Goal: Information Seeking & Learning: Learn about a topic

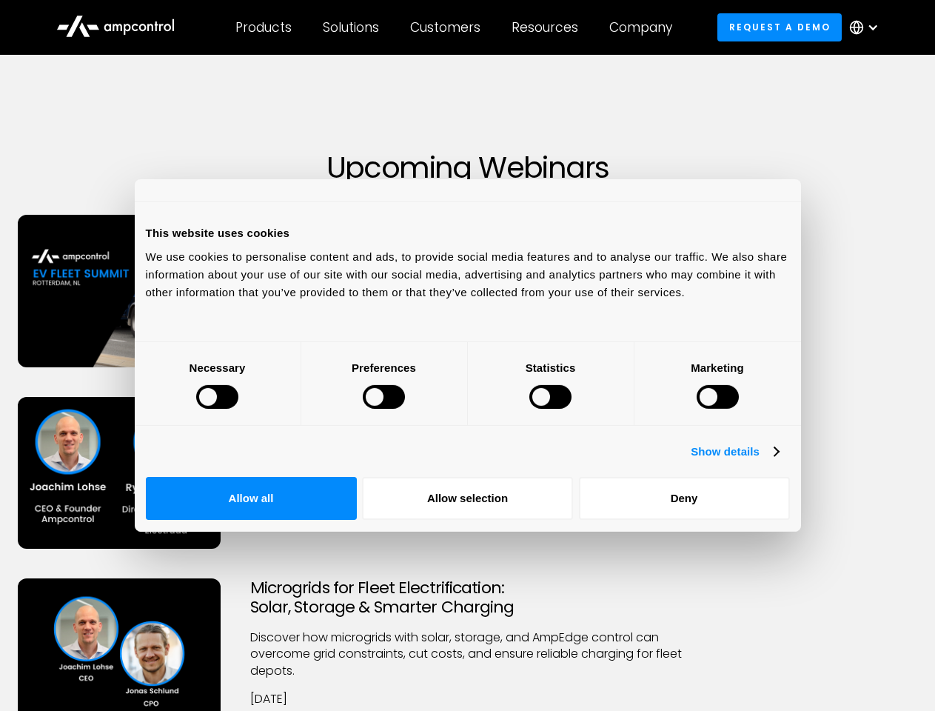
click at [238, 409] on div at bounding box center [217, 397] width 42 height 24
click at [778, 461] on link "Show details" at bounding box center [734, 452] width 87 height 18
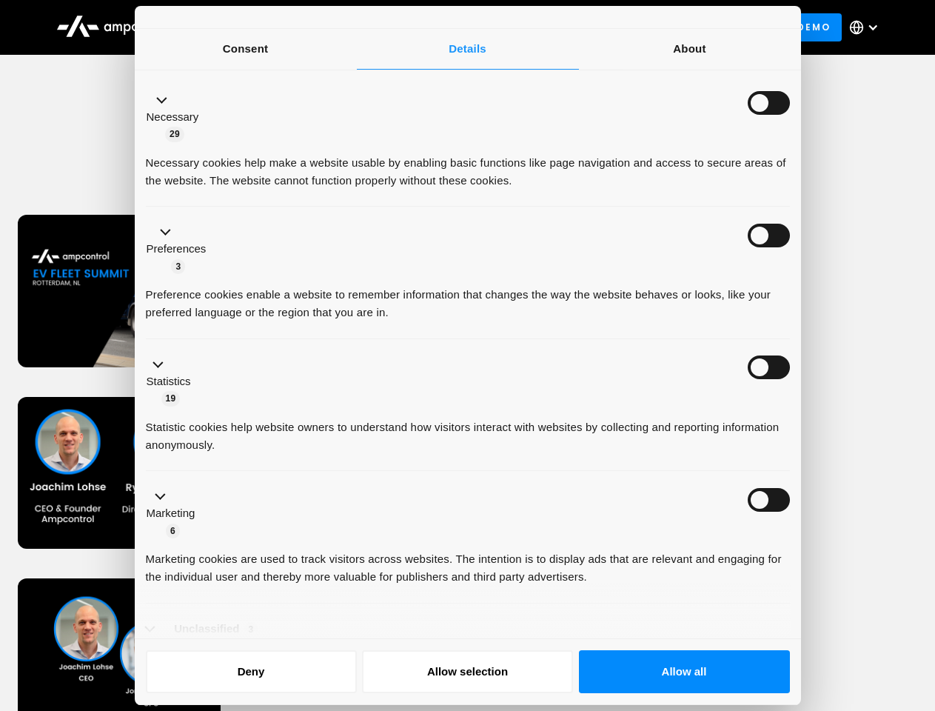
click at [790, 207] on li "Necessary 29 Necessary cookies help make a website usable by enabling basic fun…" at bounding box center [468, 141] width 644 height 133
click at [797, 566] on ul "Necessary 29 Necessary cookies help make a website usable by enabling basic fun…" at bounding box center [467, 380] width 658 height 610
click at [818, 614] on div "Microgrids for Fleet Electrification: Solar, Storage & Smarter Charging Discove…" at bounding box center [468, 677] width 930 height 198
click at [455, 27] on div "Customers" at bounding box center [445, 27] width 70 height 16
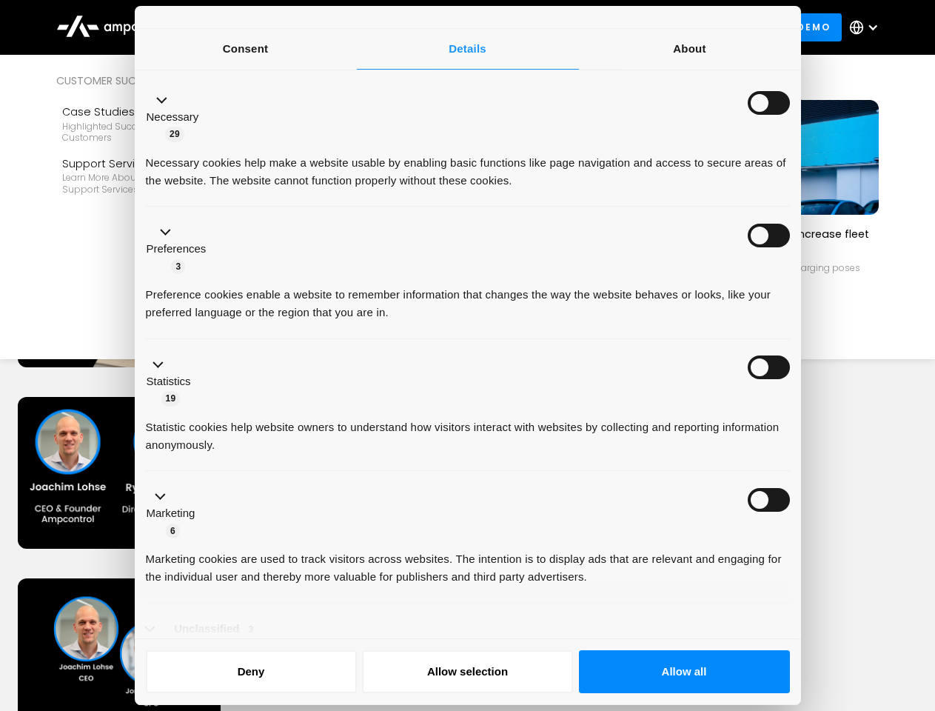
click at [263, 27] on div "Products" at bounding box center [263, 27] width 56 height 16
